Goal: Transaction & Acquisition: Purchase product/service

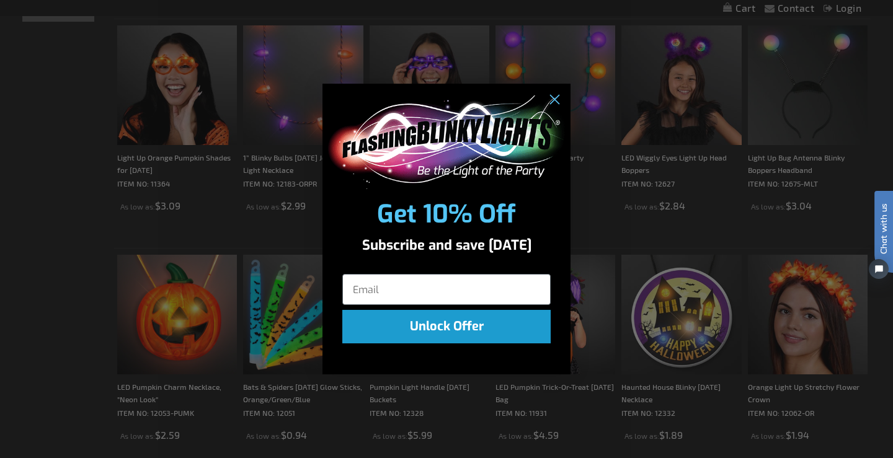
click at [560, 102] on circle "Close dialog" at bounding box center [554, 100] width 20 height 20
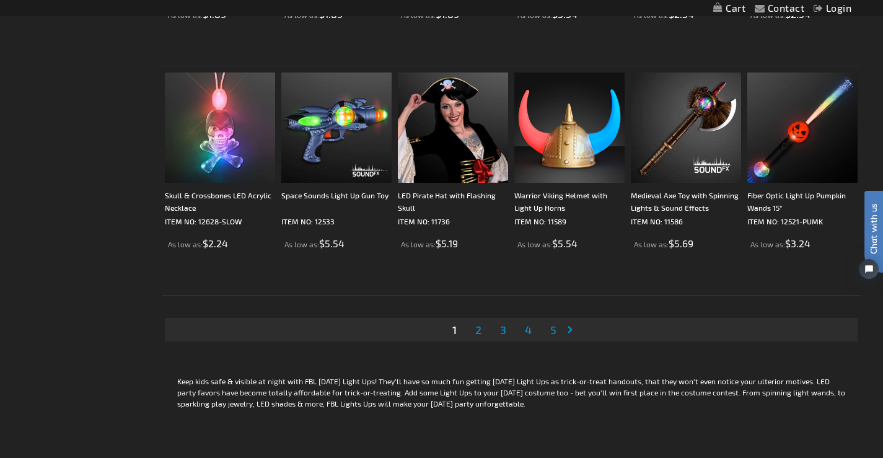
scroll to position [2303, 0]
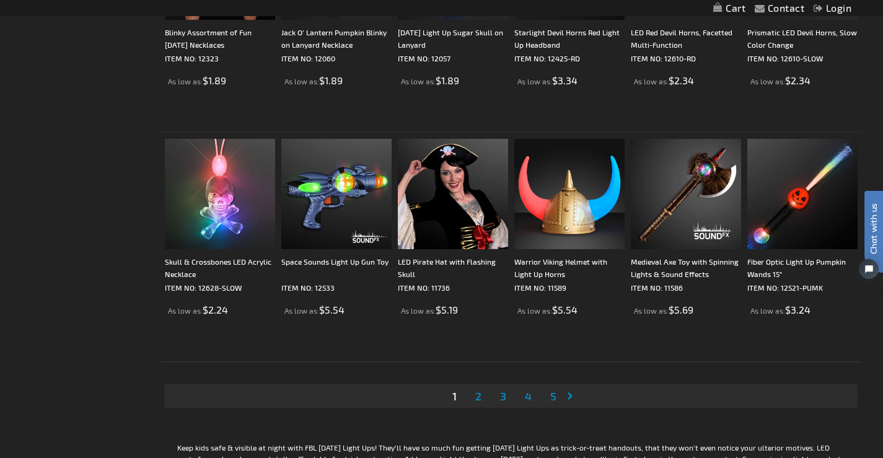
click at [475, 396] on span "2" at bounding box center [478, 396] width 6 height 14
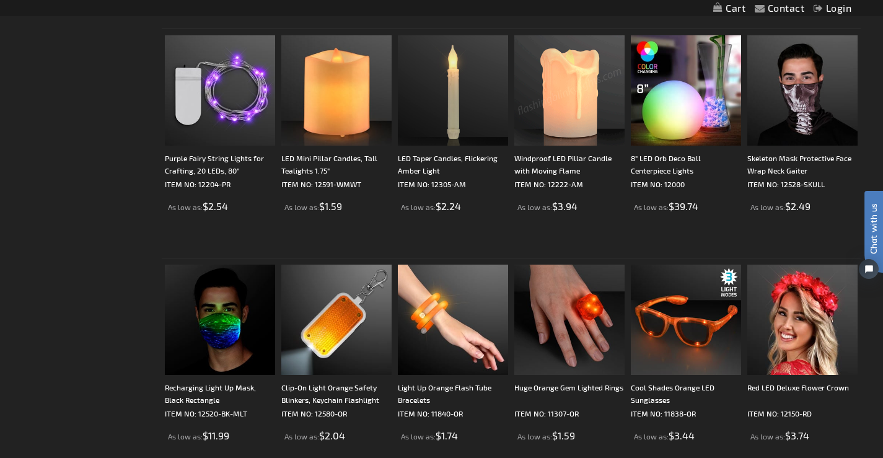
scroll to position [1012, 0]
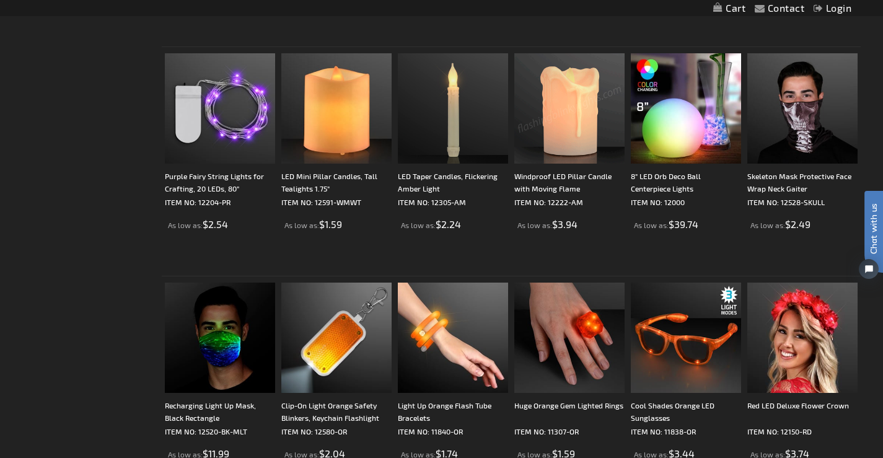
drag, startPoint x: 888, startPoint y: 30, endPoint x: 21, endPoint y: 50, distance: 866.8
click at [806, 163] on img at bounding box center [803, 108] width 110 height 110
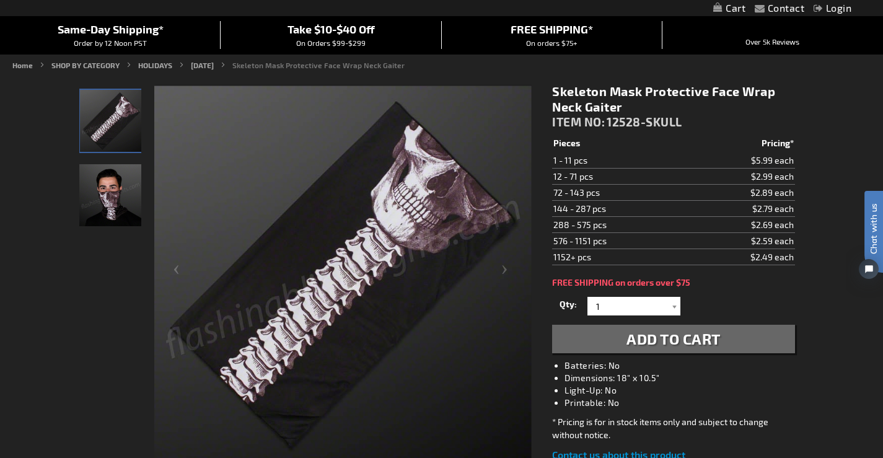
scroll to position [108, 0]
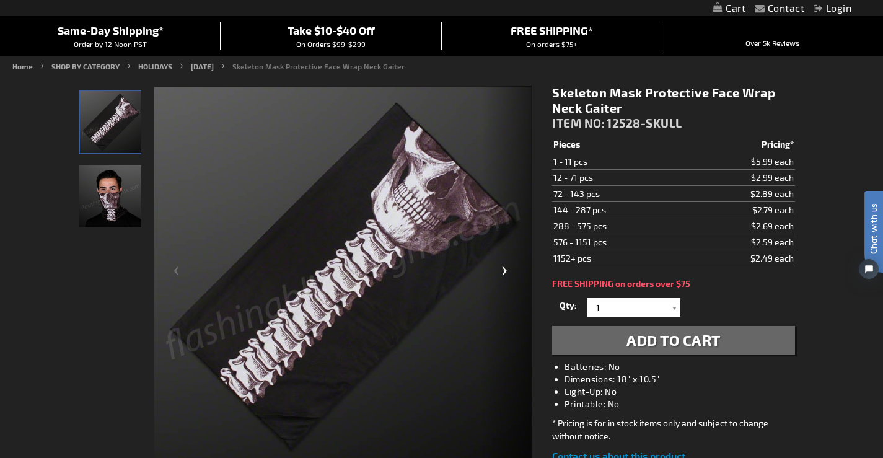
click at [500, 272] on div "Next" at bounding box center [507, 276] width 50 height 381
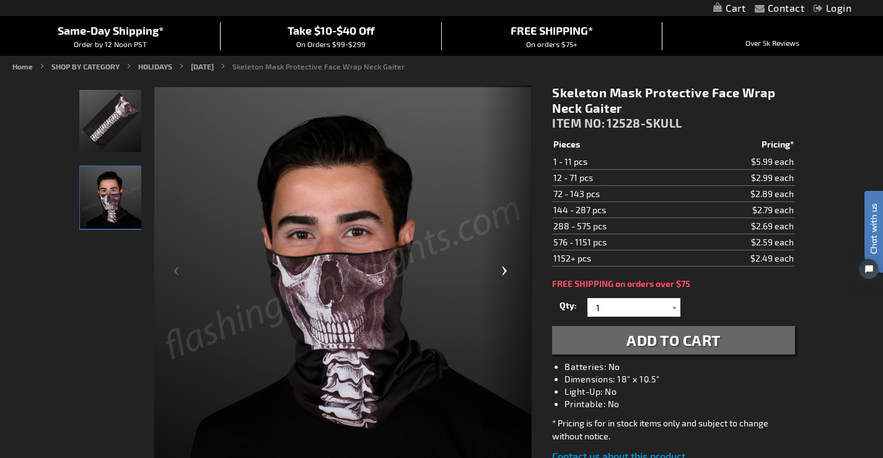
click at [501, 272] on div "Next" at bounding box center [507, 276] width 50 height 381
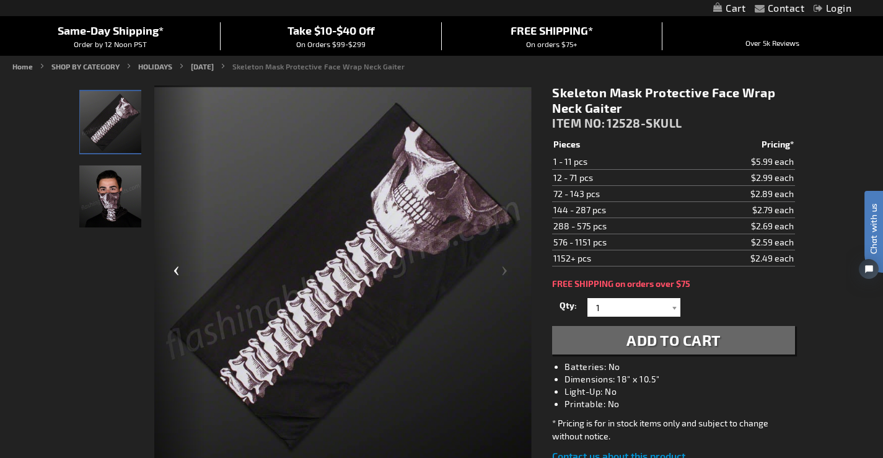
click at [175, 271] on div "Previous" at bounding box center [179, 276] width 50 height 381
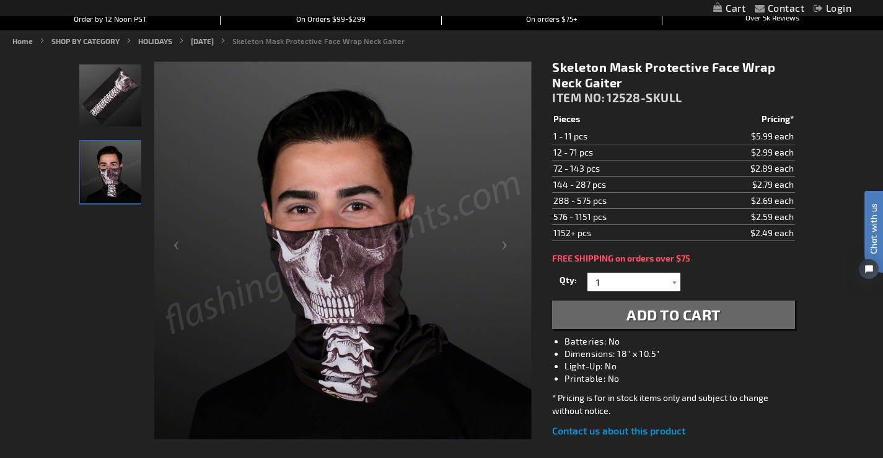
scroll to position [136, 0]
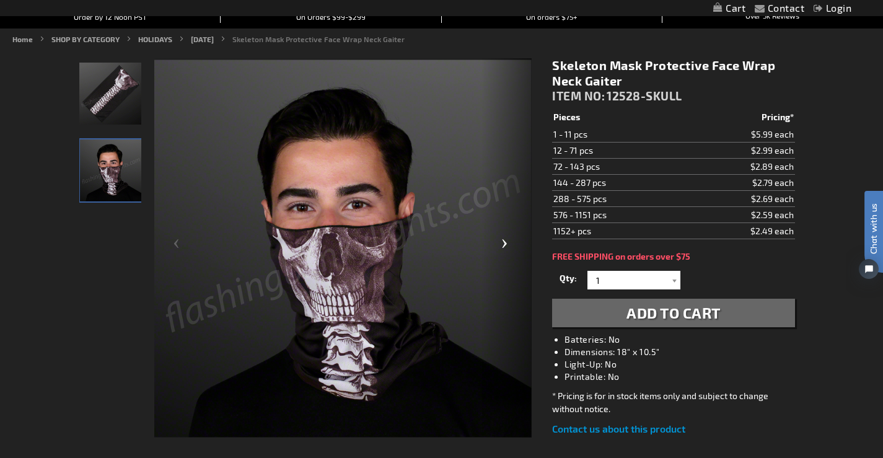
click at [509, 244] on div "Next" at bounding box center [507, 248] width 50 height 381
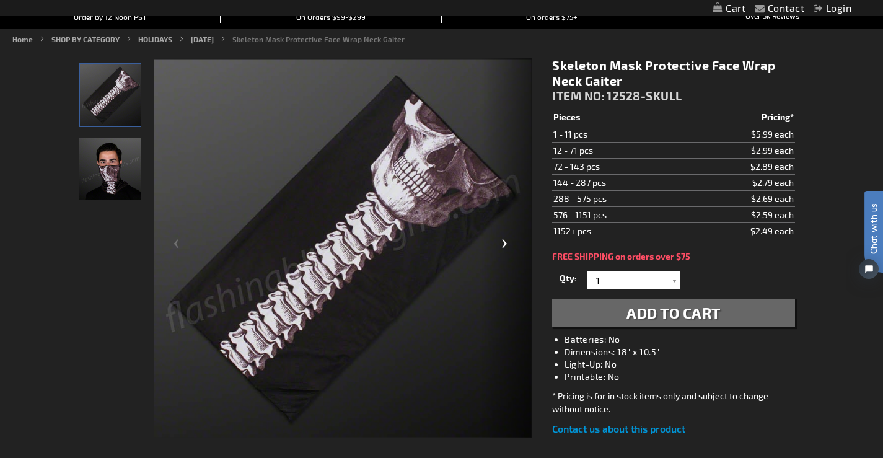
click at [509, 244] on div "Next" at bounding box center [507, 248] width 50 height 381
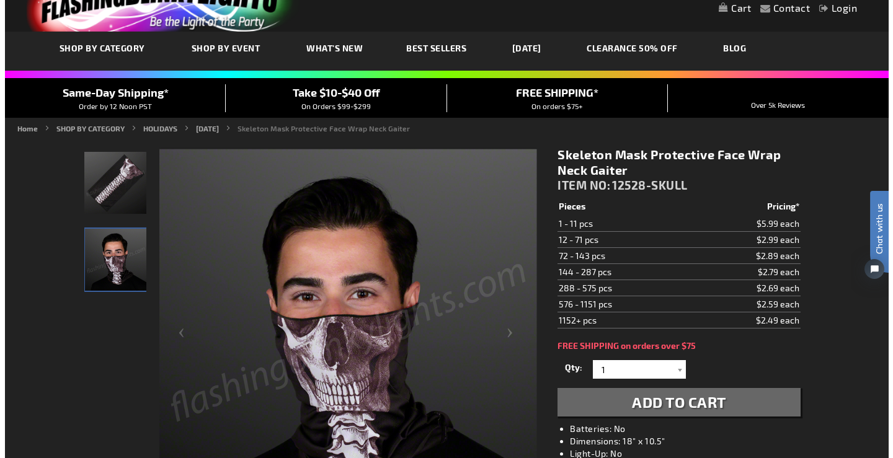
scroll to position [25, 0]
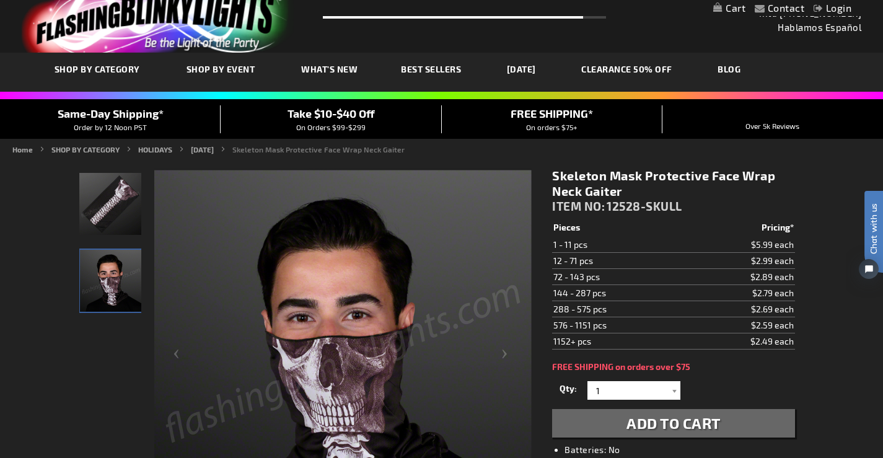
click at [682, 425] on span "Add to Cart" at bounding box center [674, 423] width 94 height 18
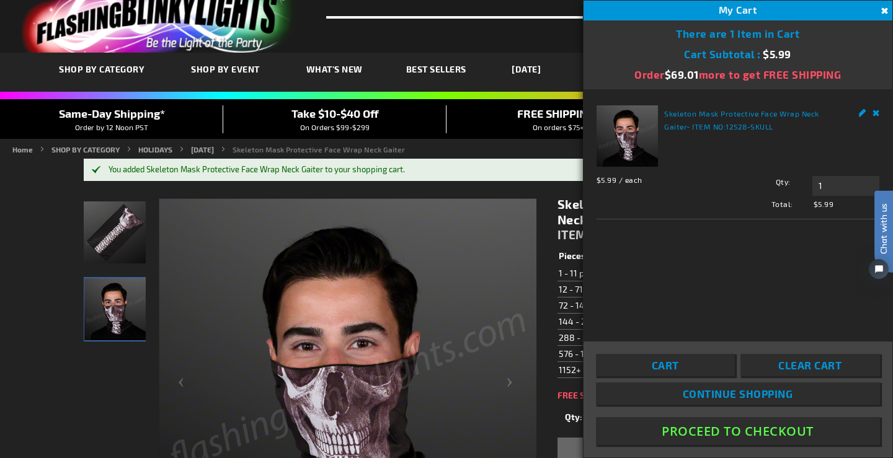
click at [683, 392] on span "Continue Shopping" at bounding box center [737, 393] width 110 height 12
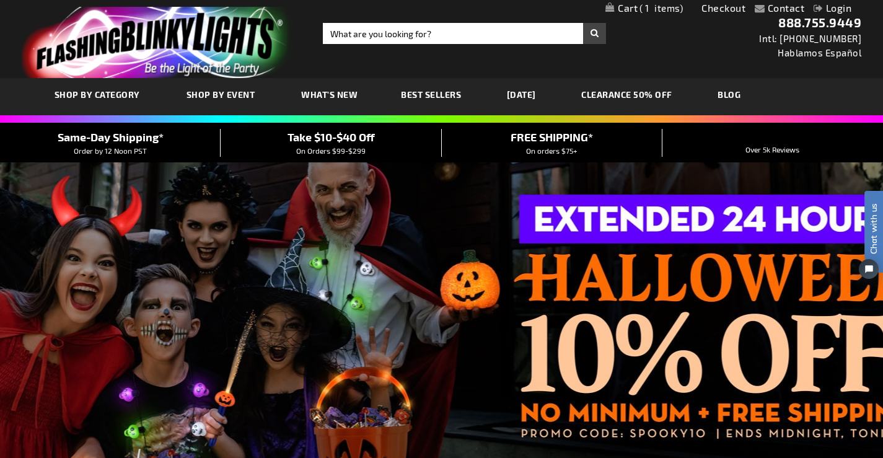
click at [543, 94] on link "[DATE]" at bounding box center [522, 95] width 48 height 42
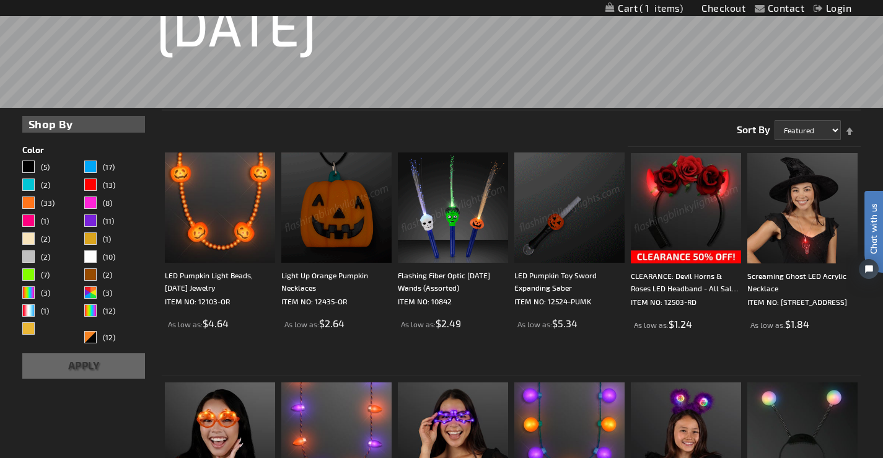
click at [316, 238] on img at bounding box center [336, 207] width 110 height 110
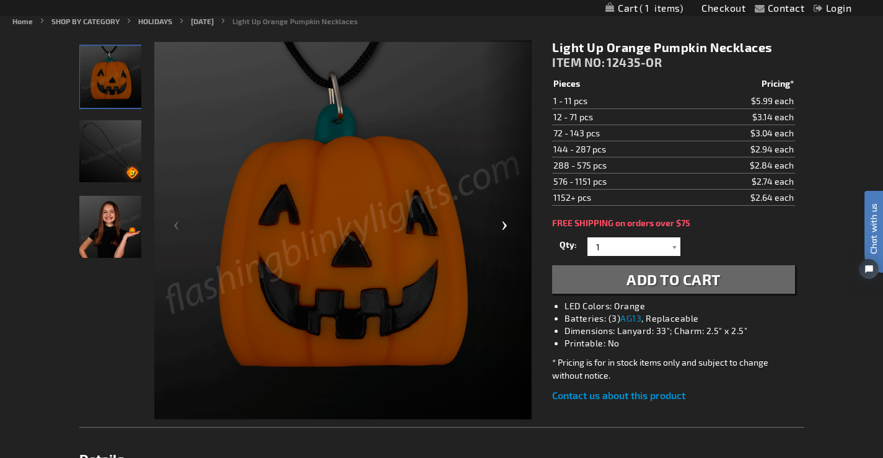
click at [495, 224] on div "Next" at bounding box center [507, 230] width 50 height 381
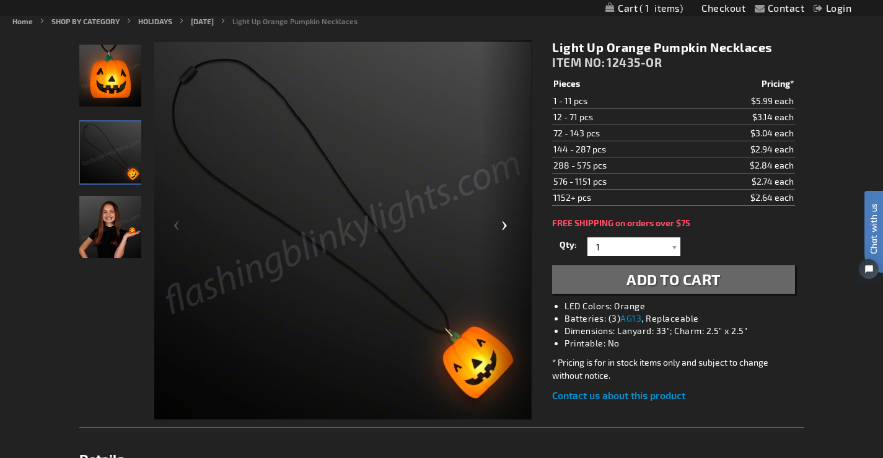
click at [495, 224] on div "Next" at bounding box center [507, 230] width 50 height 381
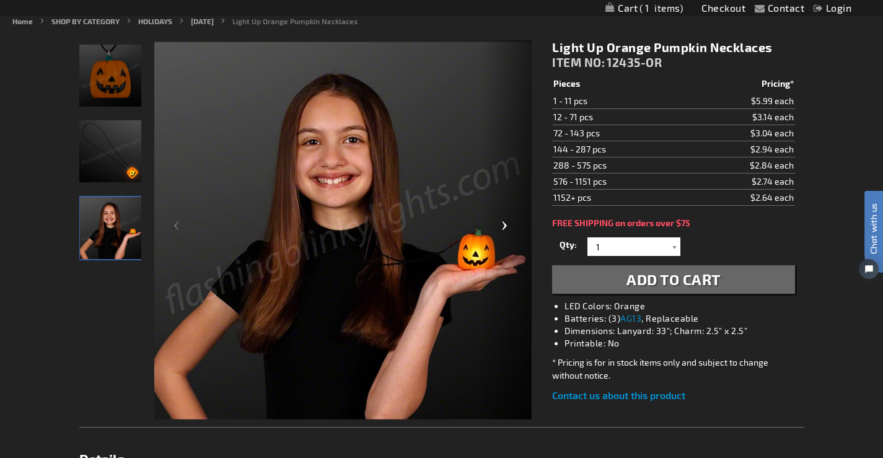
click at [500, 226] on div "Next" at bounding box center [507, 230] width 50 height 381
